Goal: Task Accomplishment & Management: Manage account settings

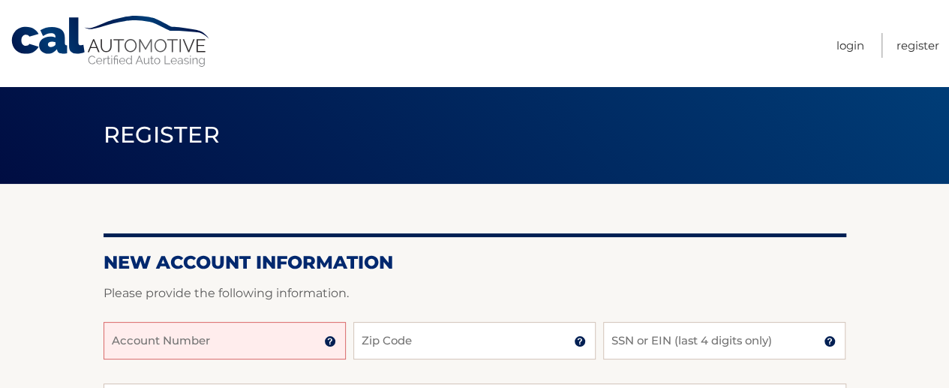
scroll to position [75, 0]
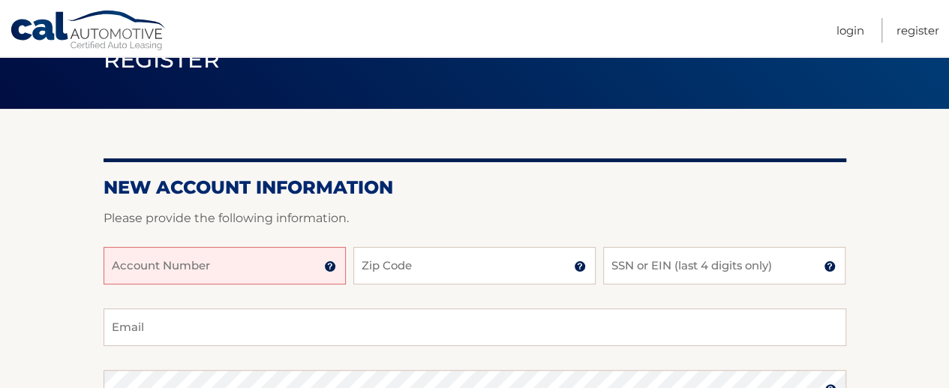
click at [226, 268] on input "Account Number" at bounding box center [224, 265] width 242 height 37
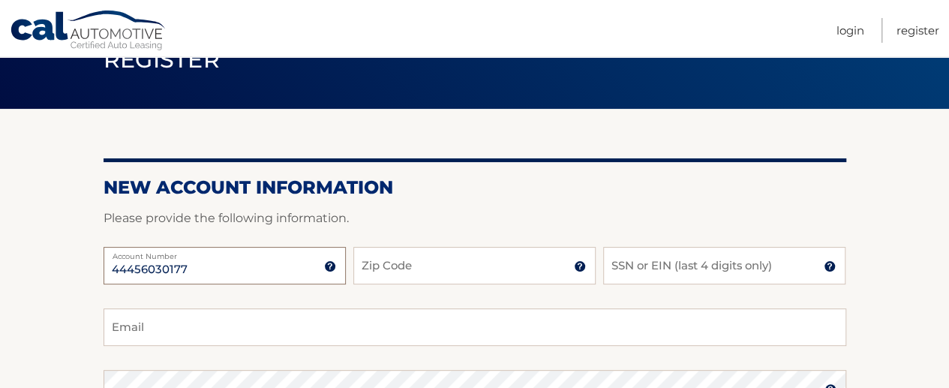
type input "44456030177"
type input "08844"
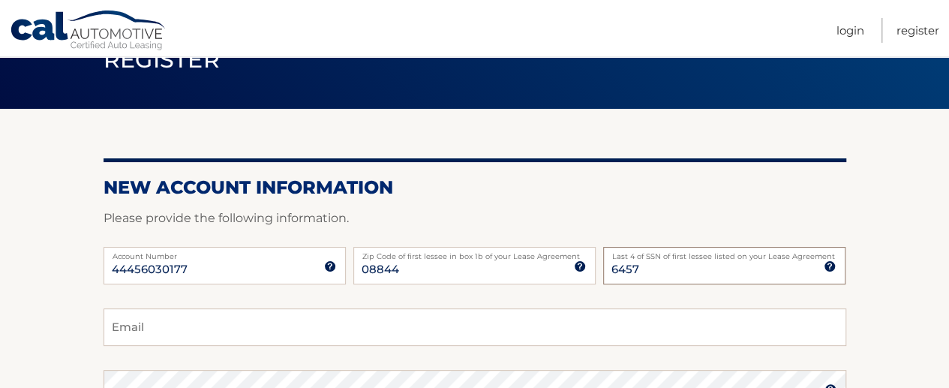
type input "6457"
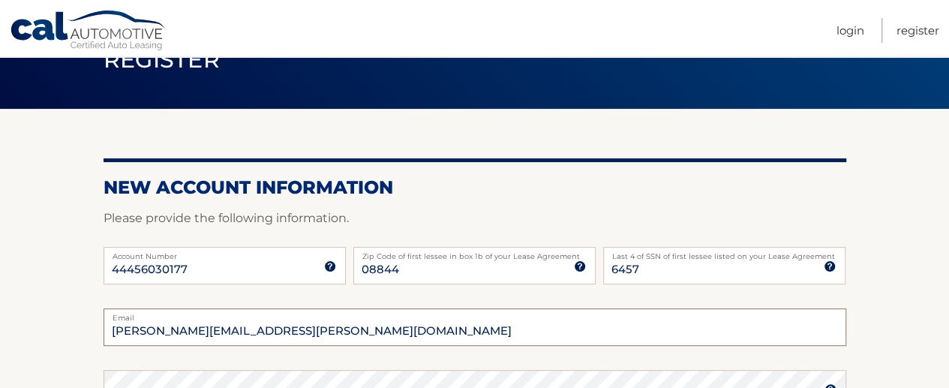
type input "shane.chunko@gmail.com"
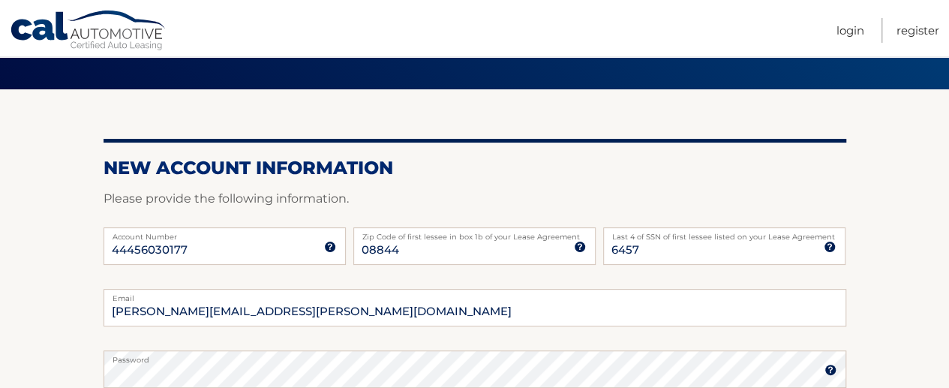
scroll to position [331, 0]
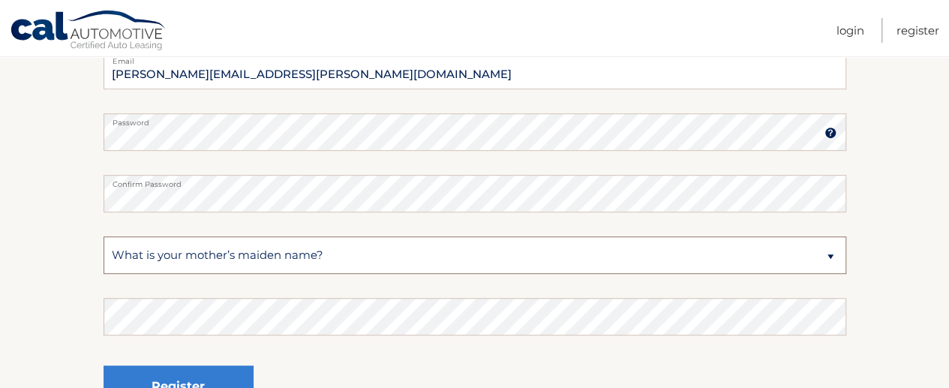
select select "3"
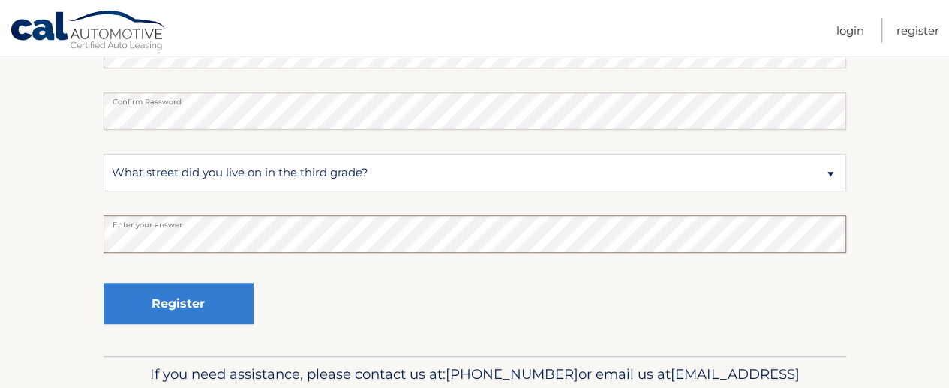
scroll to position [481, 0]
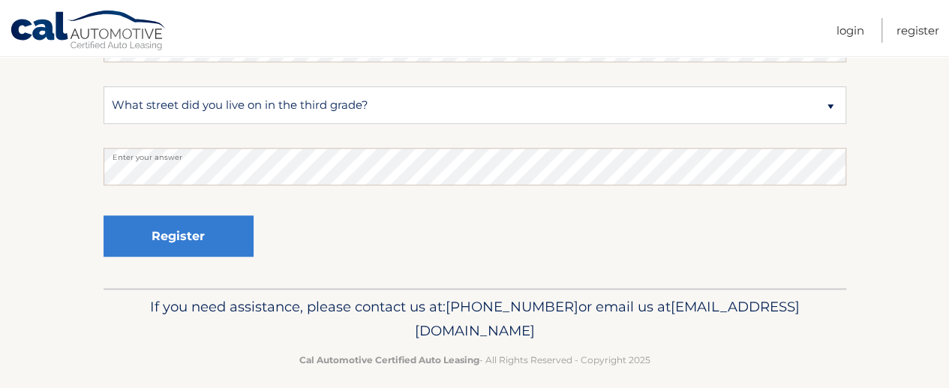
click at [354, 244] on div "Register" at bounding box center [474, 236] width 742 height 55
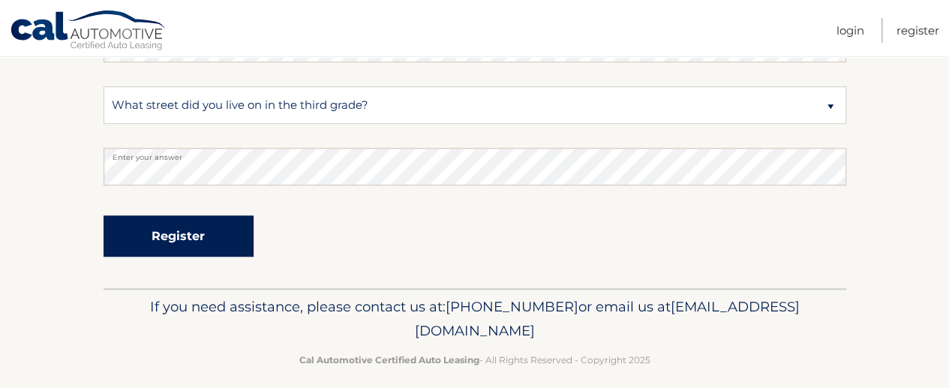
click at [198, 245] on button "Register" at bounding box center [178, 235] width 150 height 41
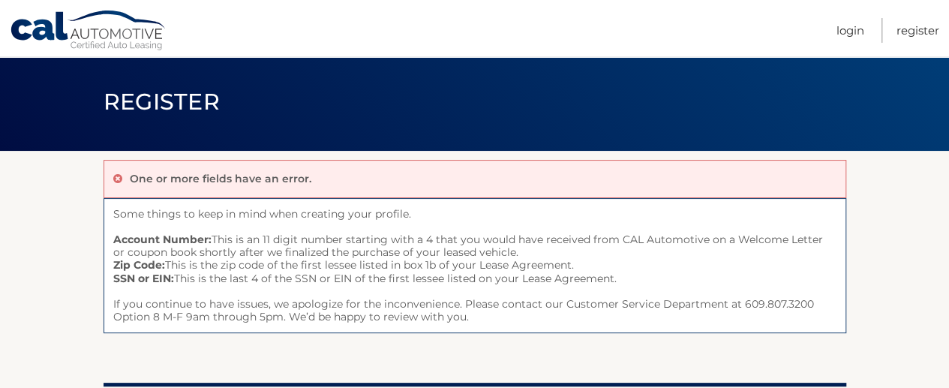
scroll to position [14, 0]
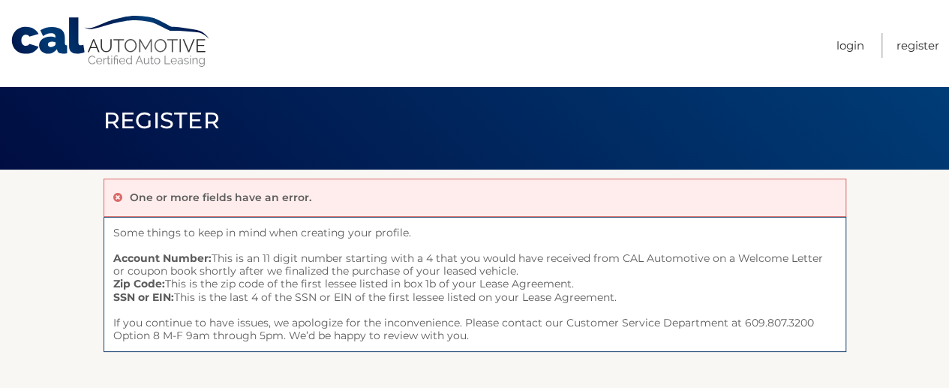
click at [834, 55] on nav "Menu Login Register" at bounding box center [581, 43] width 715 height 86
click at [846, 49] on link "Login" at bounding box center [850, 45] width 28 height 25
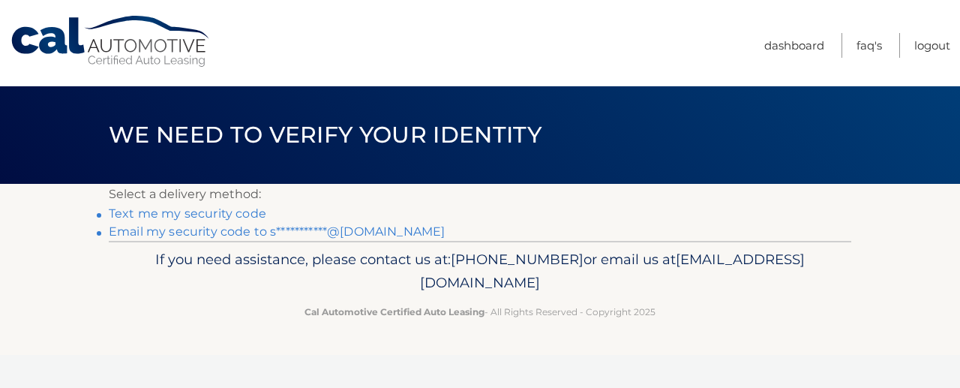
click at [207, 206] on link "Text me my security code" at bounding box center [187, 213] width 157 height 14
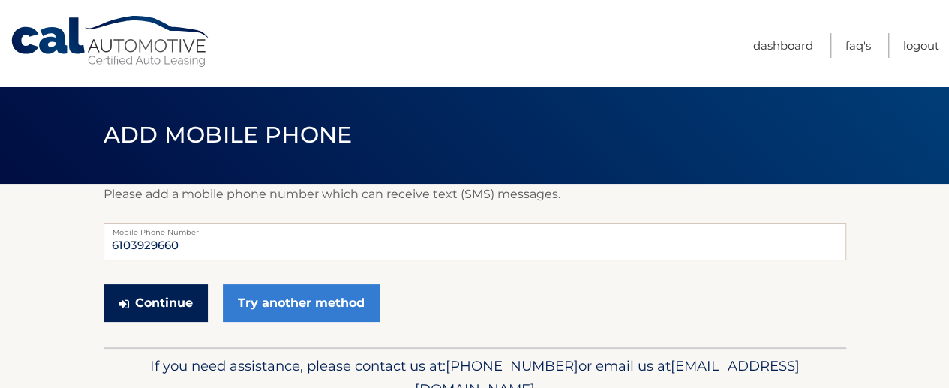
click at [197, 301] on button "Continue" at bounding box center [155, 302] width 104 height 37
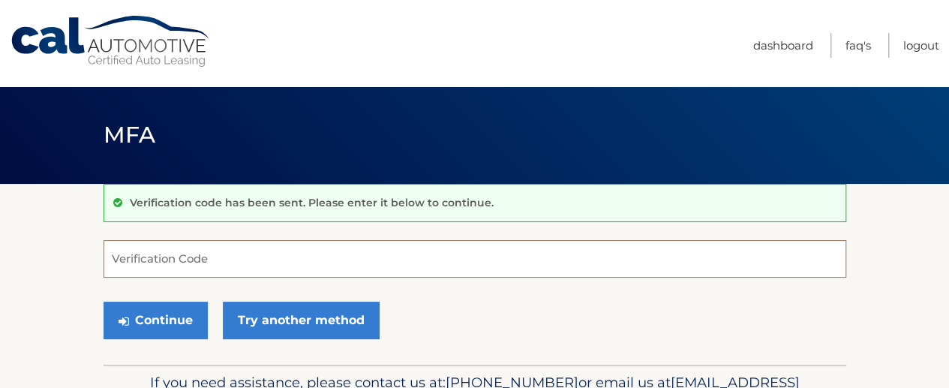
click at [244, 271] on input "Verification Code" at bounding box center [474, 258] width 742 height 37
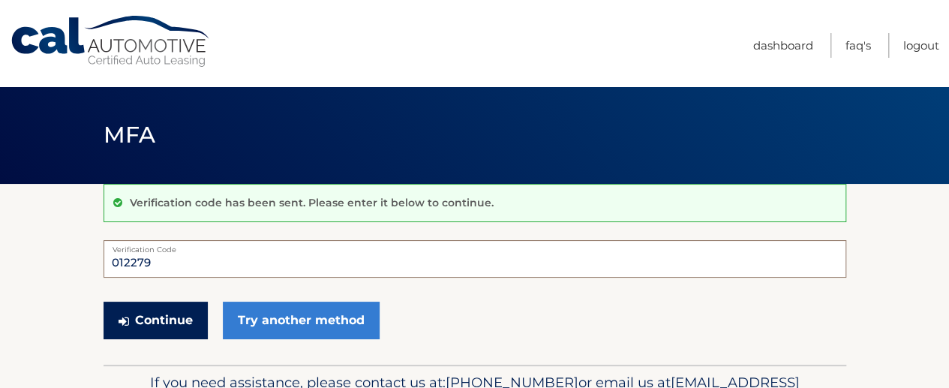
type input "012279"
click at [193, 314] on button "Continue" at bounding box center [155, 319] width 104 height 37
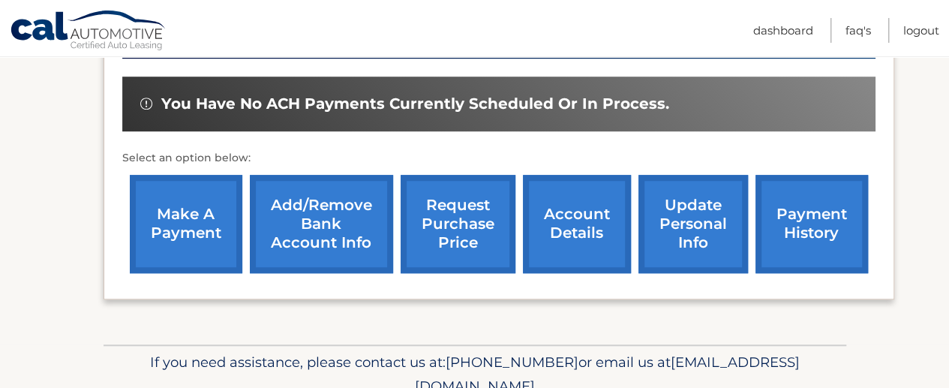
scroll to position [525, 0]
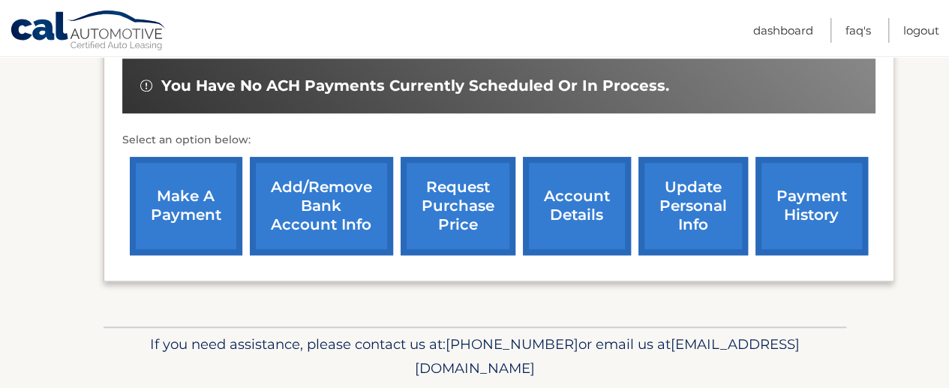
click at [346, 223] on link "Add/Remove bank account info" at bounding box center [321, 206] width 143 height 98
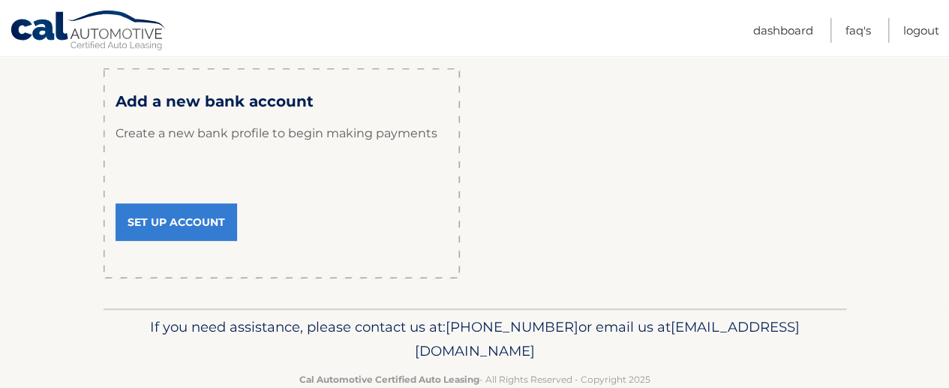
scroll to position [269, 0]
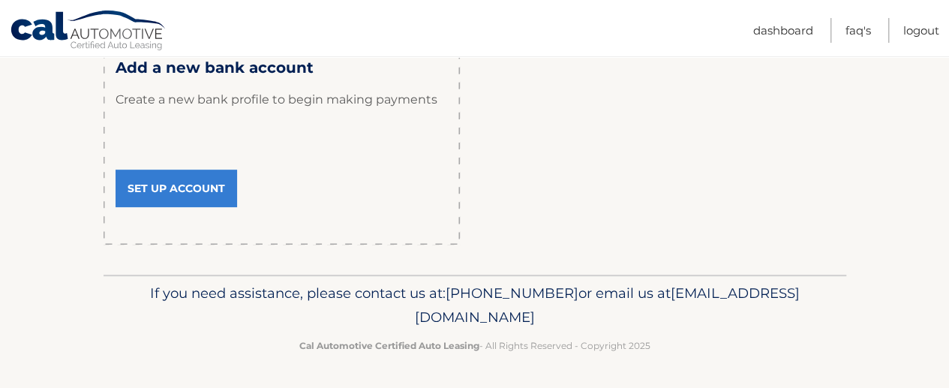
click at [174, 181] on link "Set Up Account" at bounding box center [175, 187] width 121 height 37
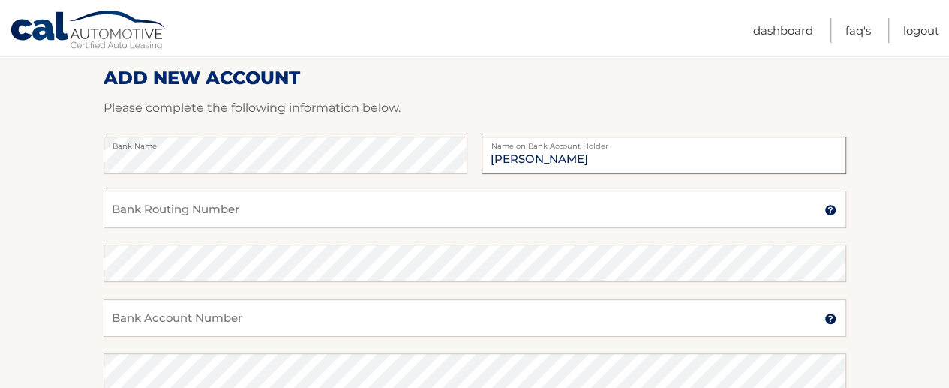
scroll to position [150, 0]
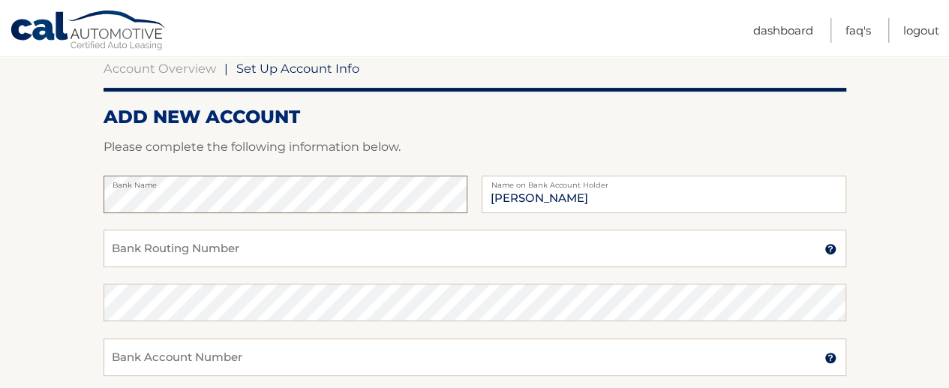
click at [85, 211] on section "Account Overview | Set Up Account Info ADD NEW ACCOUNT Please complete the foll…" at bounding box center [474, 320] width 949 height 572
type input "[PERSON_NAME]"
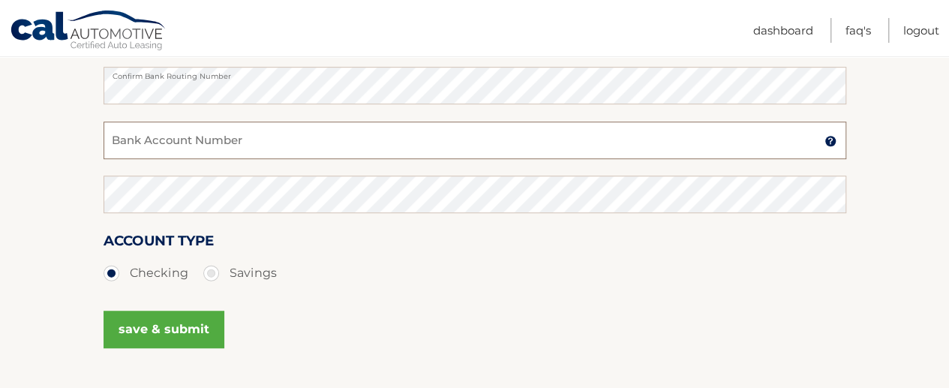
click at [162, 151] on input "Bank Account Number" at bounding box center [474, 139] width 742 height 37
type input "383006811033"
click at [141, 323] on button "save & submit" at bounding box center [163, 328] width 121 height 37
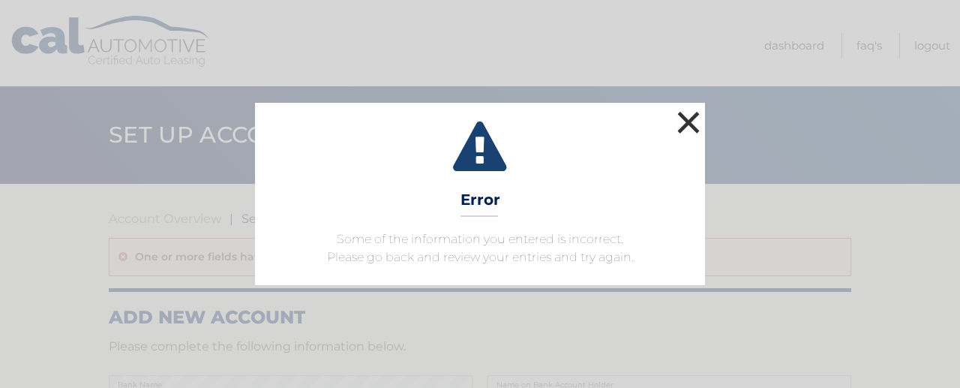
click at [688, 121] on button "×" at bounding box center [688, 122] width 30 height 30
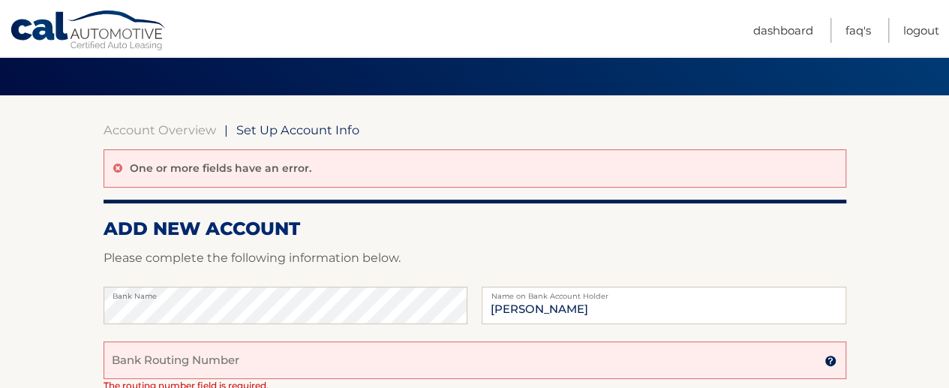
scroll to position [225, 0]
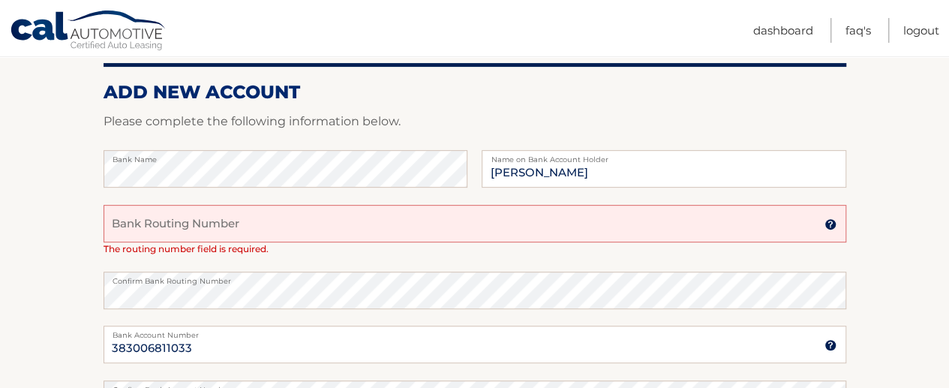
click at [350, 251] on div "Bank Routing Number A 9-digit number at the lower left corner of a check. Conta…" at bounding box center [474, 230] width 742 height 50
click at [343, 213] on input "Bank Routing Number" at bounding box center [474, 223] width 742 height 37
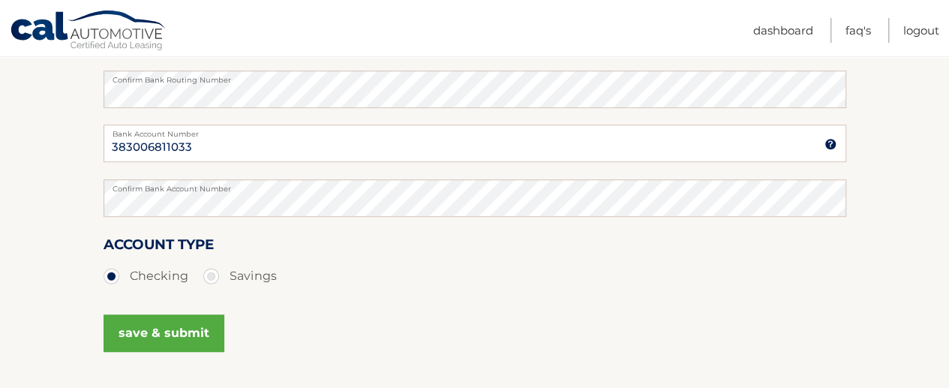
scroll to position [450, 0]
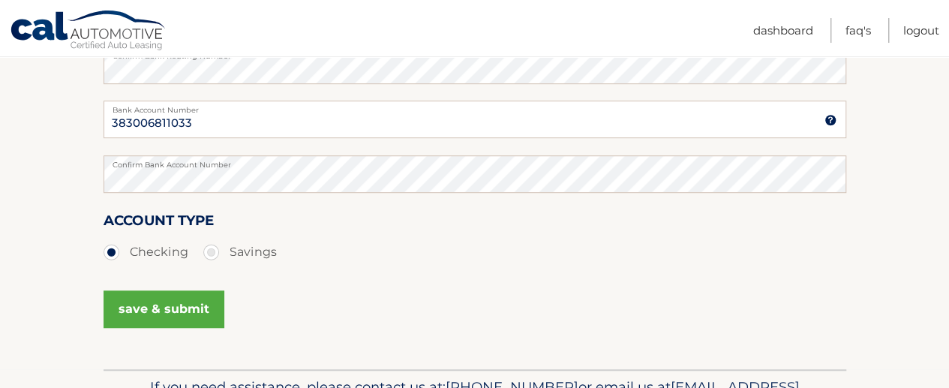
type input "031202084"
click at [145, 299] on button "save & submit" at bounding box center [163, 308] width 121 height 37
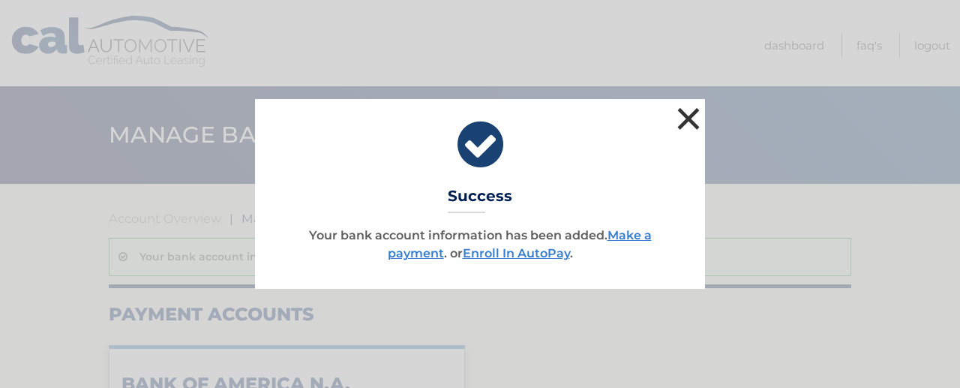
click at [693, 130] on button "×" at bounding box center [688, 118] width 30 height 30
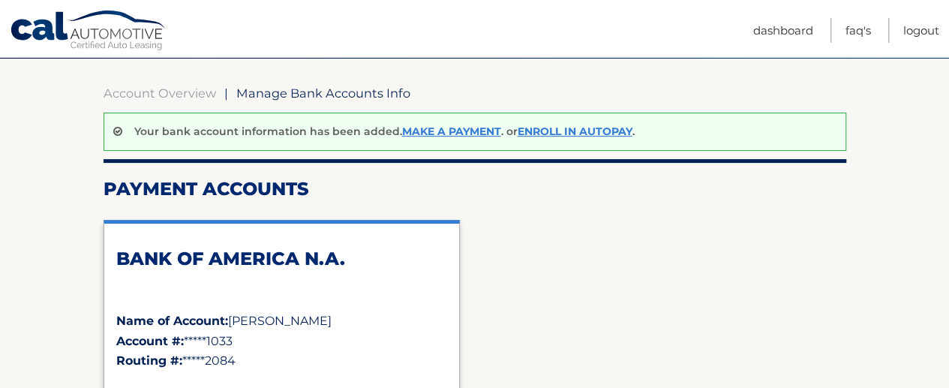
scroll to position [75, 0]
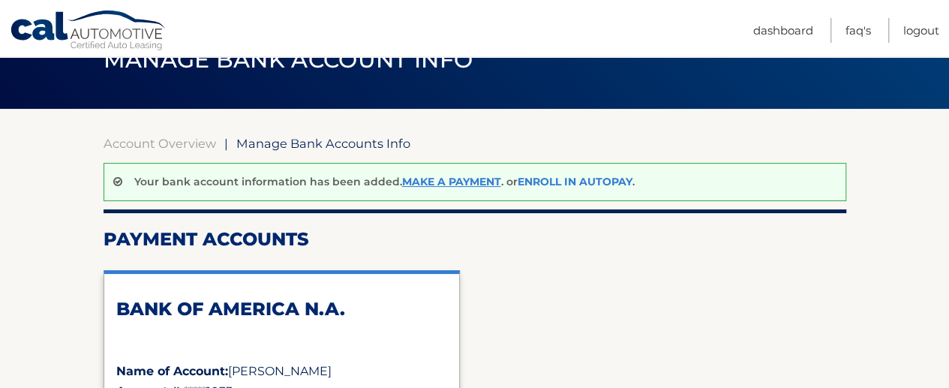
click at [599, 185] on link "Enroll In AutoPay" at bounding box center [574, 181] width 115 height 13
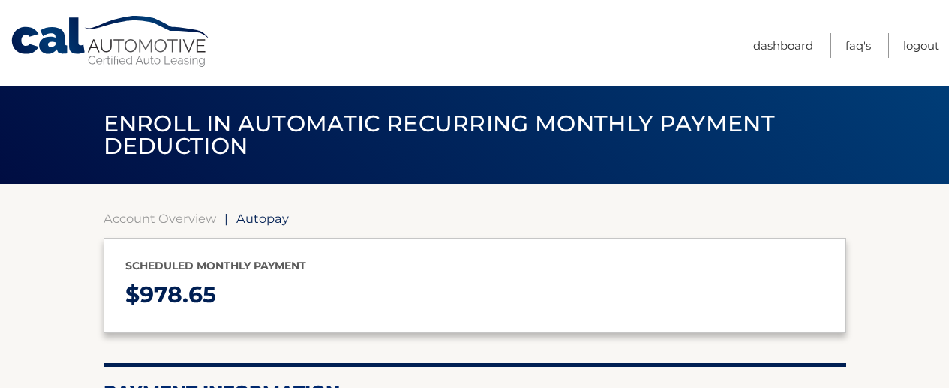
select select "ZGY0YjY1OTYtODU4Yi00ZGJiLTk3YTEtNGNhYzYyYTE4M2Rl"
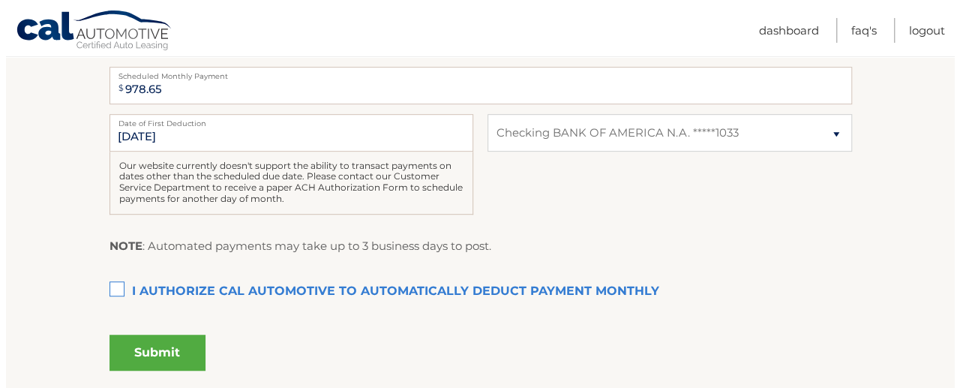
scroll to position [375, 0]
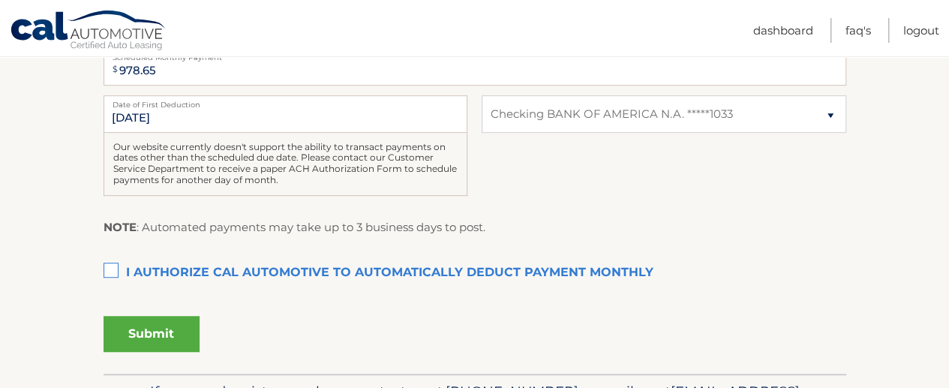
click at [114, 272] on label "I authorize cal automotive to automatically deduct payment monthly This checkbo…" at bounding box center [474, 273] width 742 height 30
click at [0, 0] on input "I authorize cal automotive to automatically deduct payment monthly This checkbo…" at bounding box center [0, 0] width 0 height 0
click at [142, 326] on button "Submit" at bounding box center [151, 334] width 96 height 36
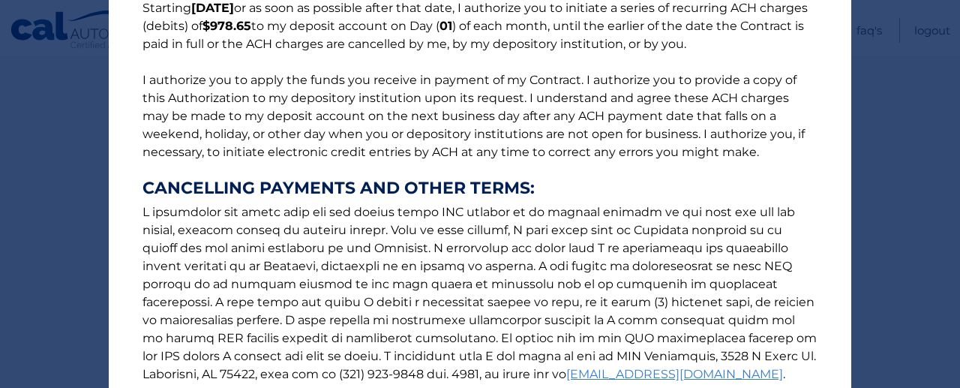
scroll to position [300, 0]
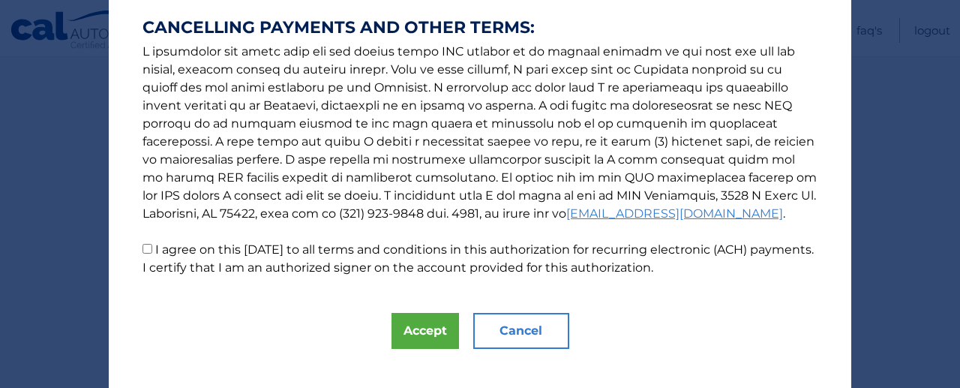
click at [151, 245] on label "I agree on this [DATE] to all terms and conditions in this authorization for re…" at bounding box center [477, 258] width 671 height 32
click at [151, 245] on input "I agree on this [DATE] to all terms and conditions in this authorization for re…" at bounding box center [147, 249] width 10 height 10
checkbox input "true"
click at [424, 339] on button "Accept" at bounding box center [424, 331] width 67 height 36
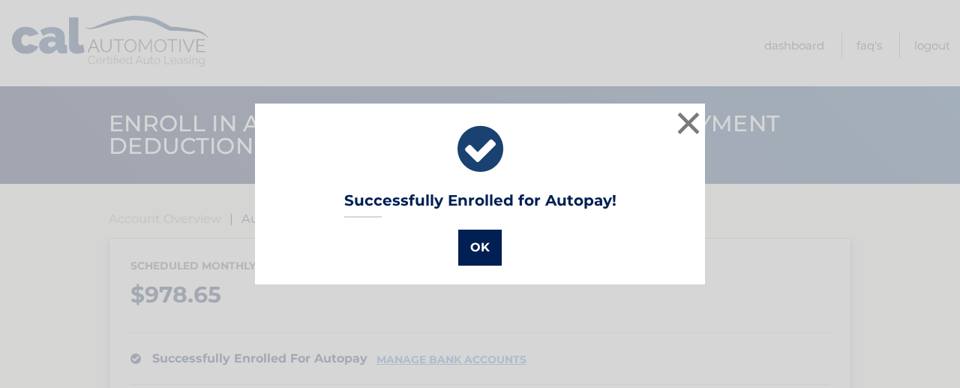
click at [490, 247] on button "OK" at bounding box center [479, 247] width 43 height 36
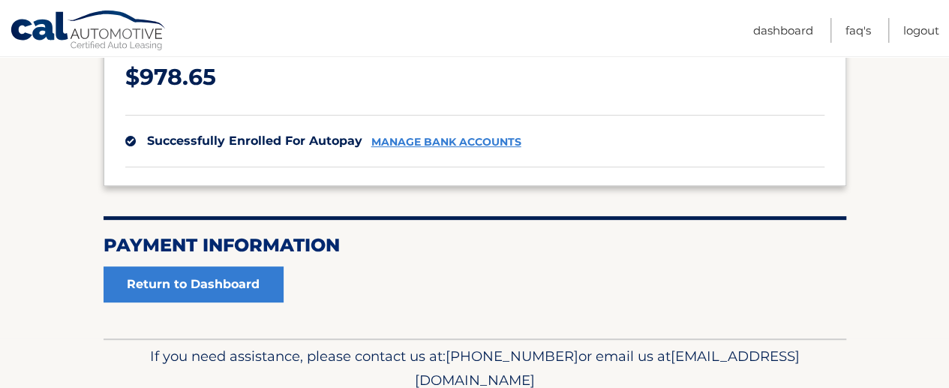
scroll to position [225, 0]
